Goal: Transaction & Acquisition: Purchase product/service

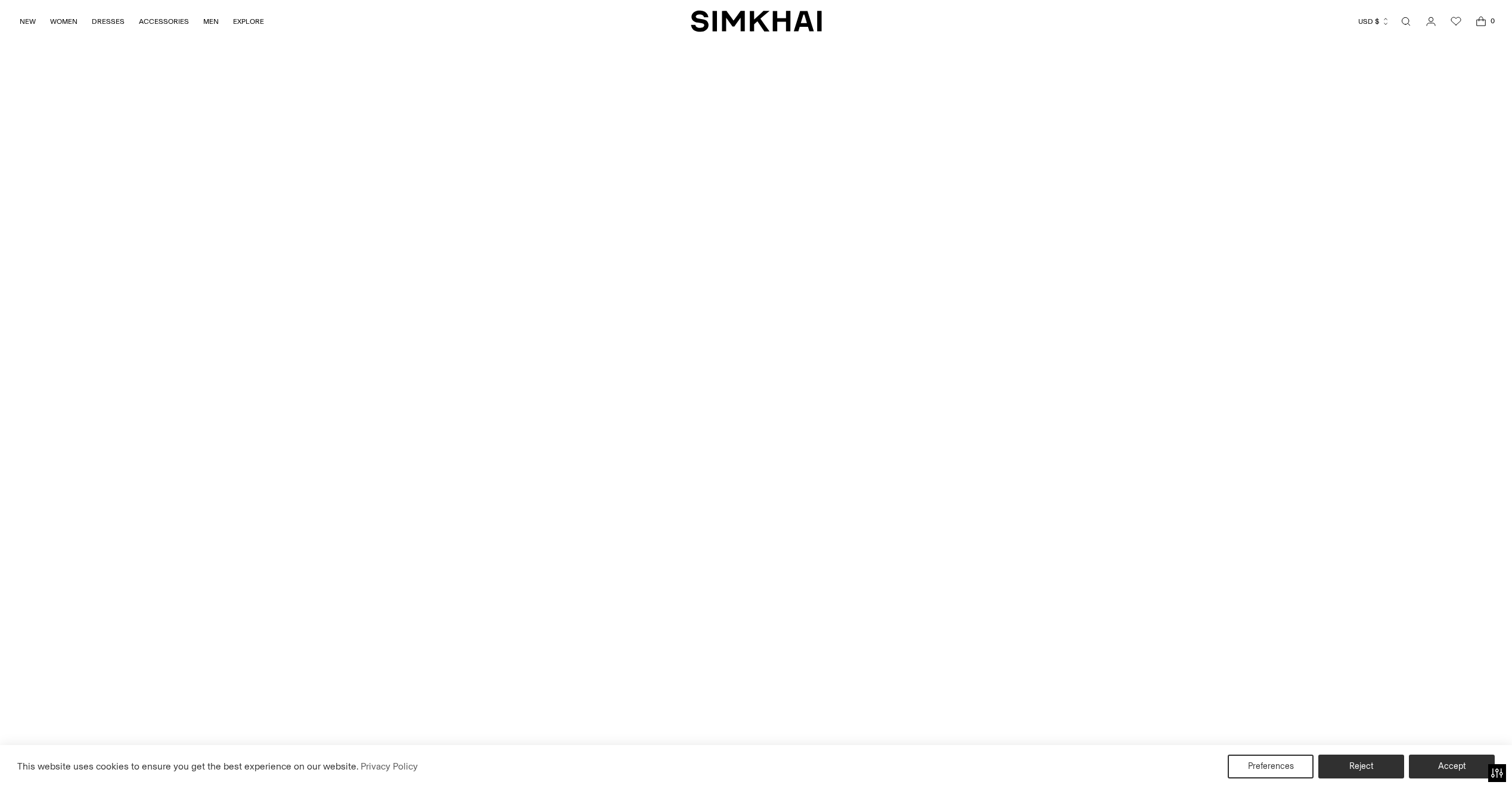
scroll to position [5290, 0]
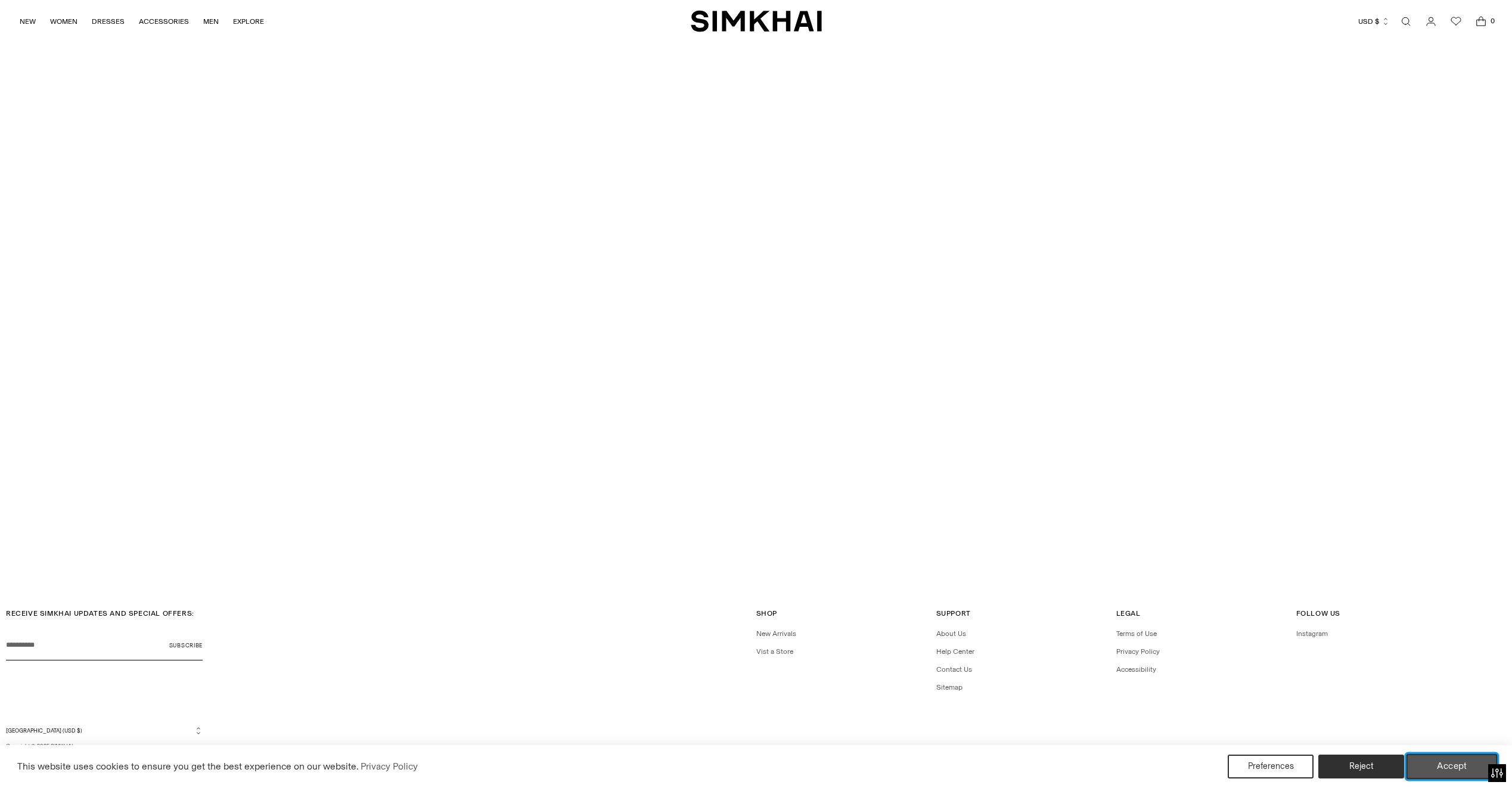
click at [1467, 764] on button "Accept" at bounding box center [1452, 766] width 91 height 25
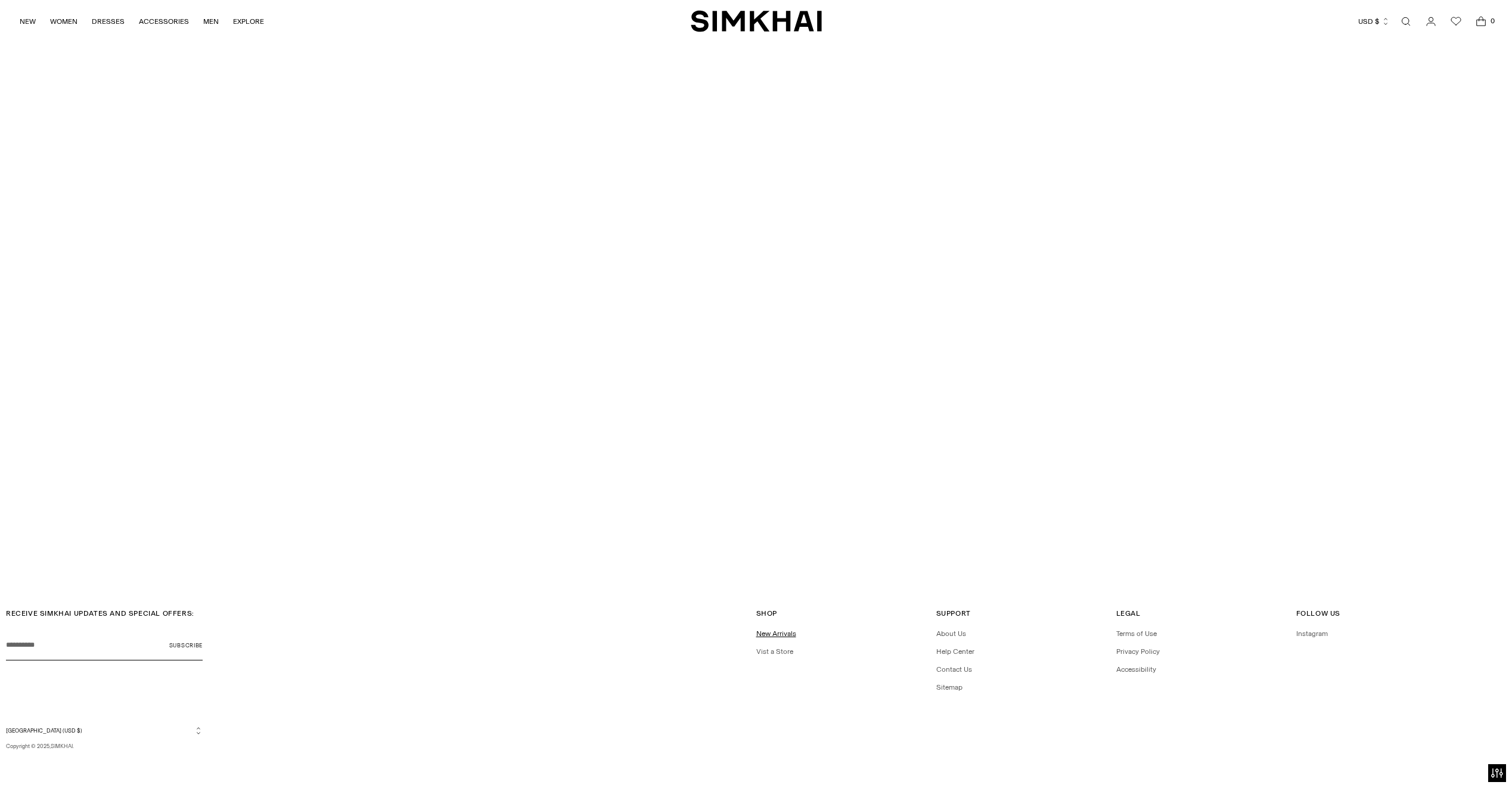
click at [775, 630] on link "New Arrivals" at bounding box center [777, 634] width 40 height 9
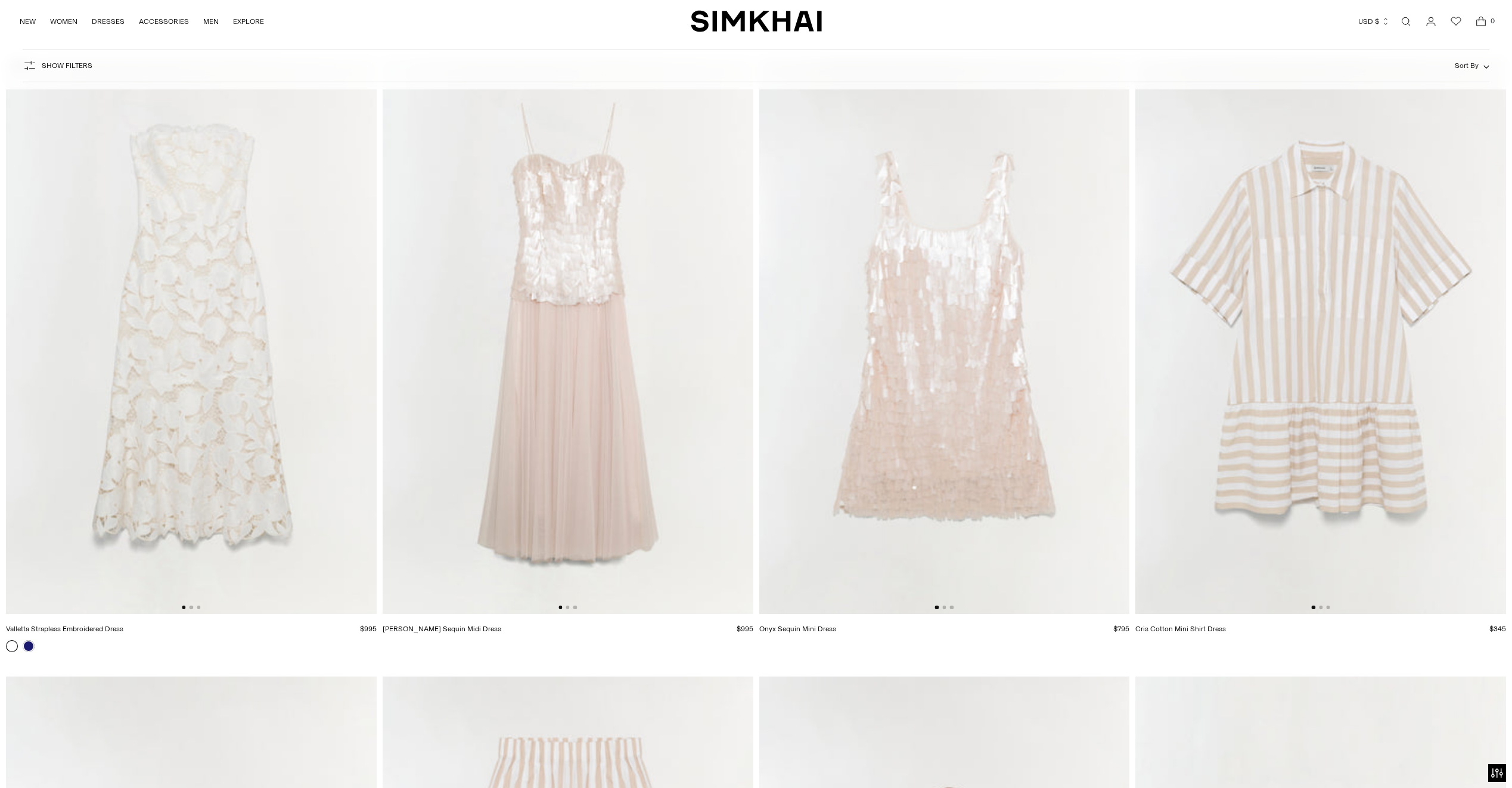
scroll to position [42380, 0]
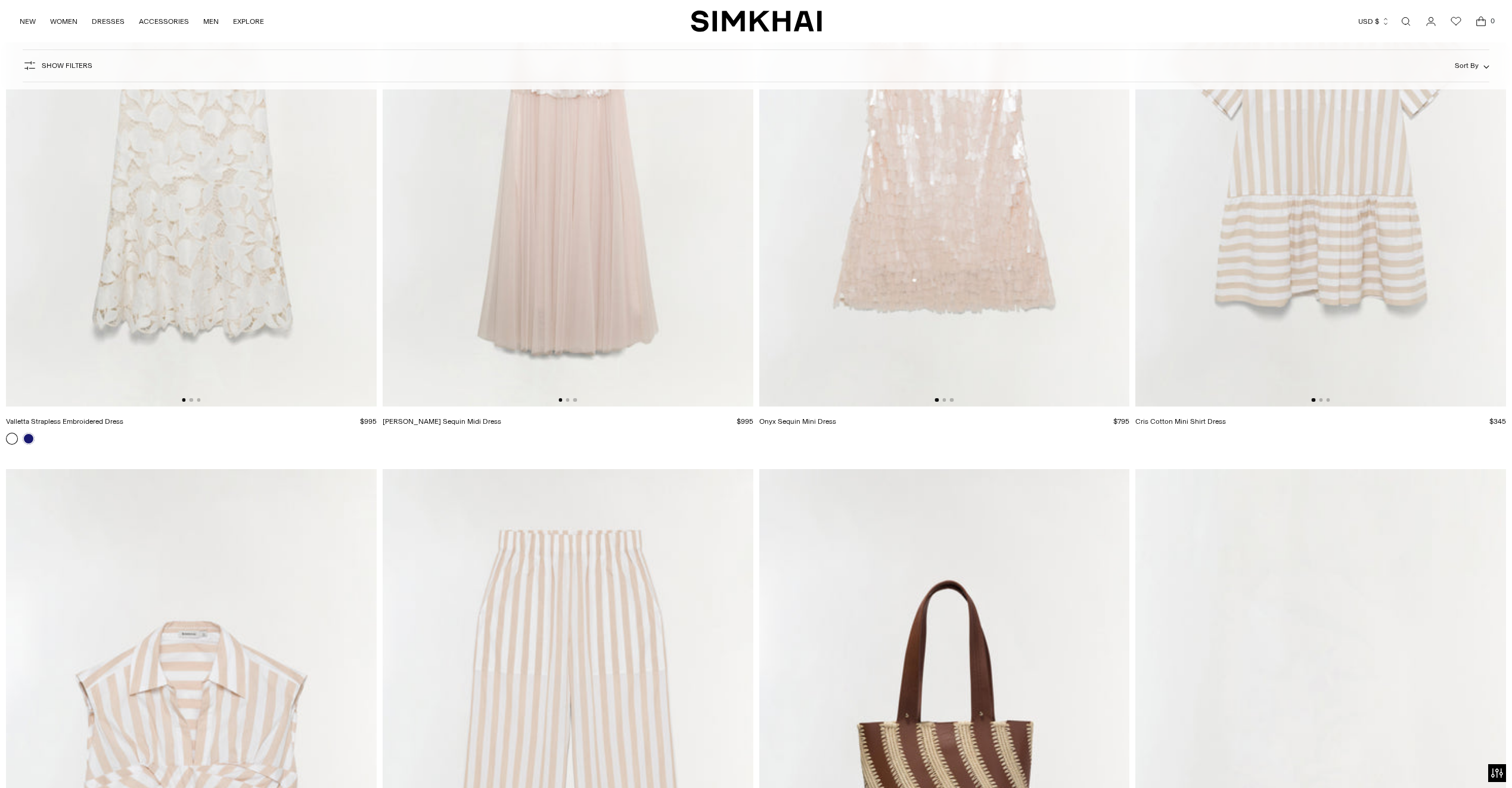
click at [1230, 243] on img at bounding box center [1321, 128] width 370 height 556
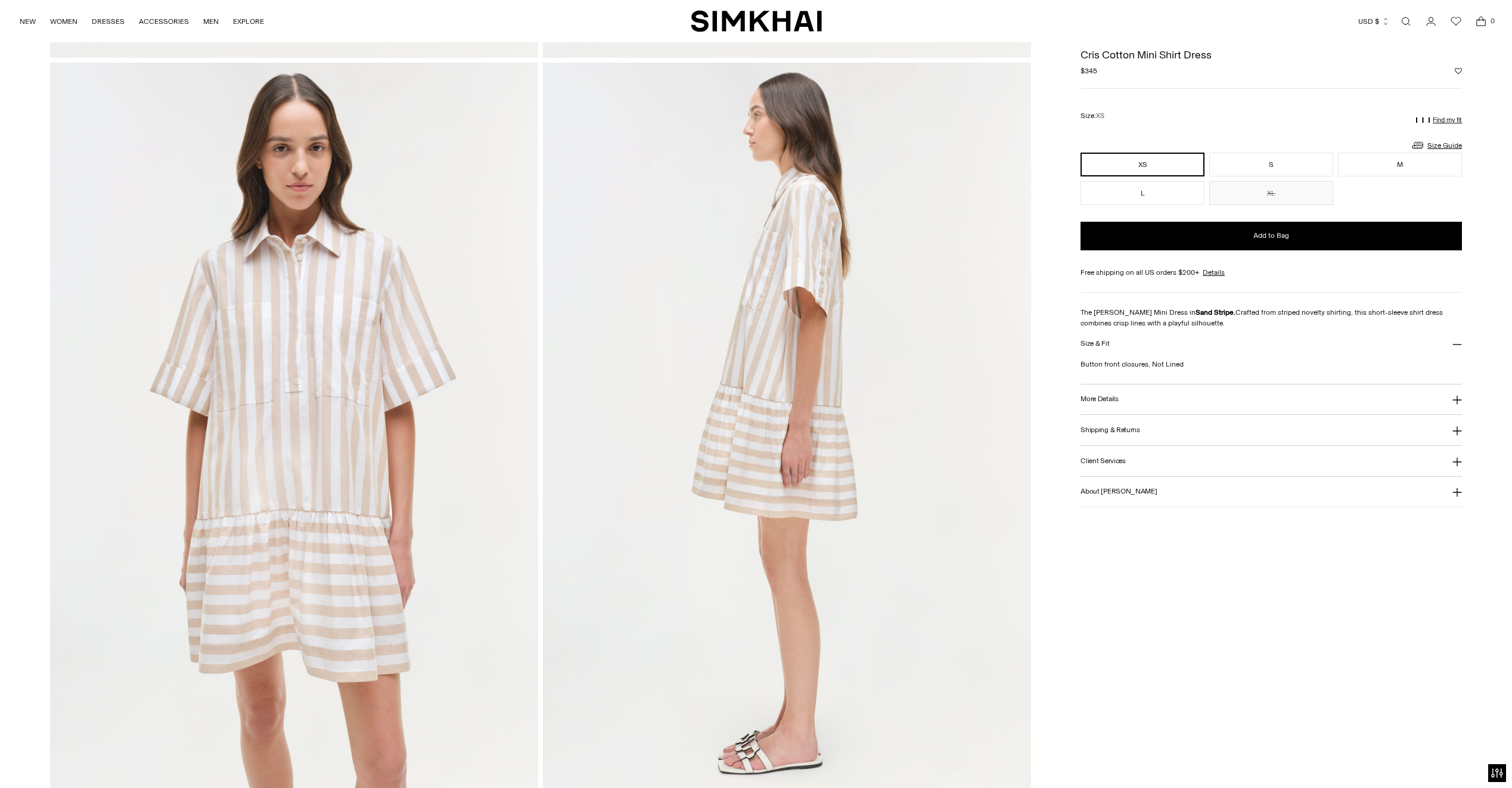
scroll to position [812, 0]
